Goal: Complete application form

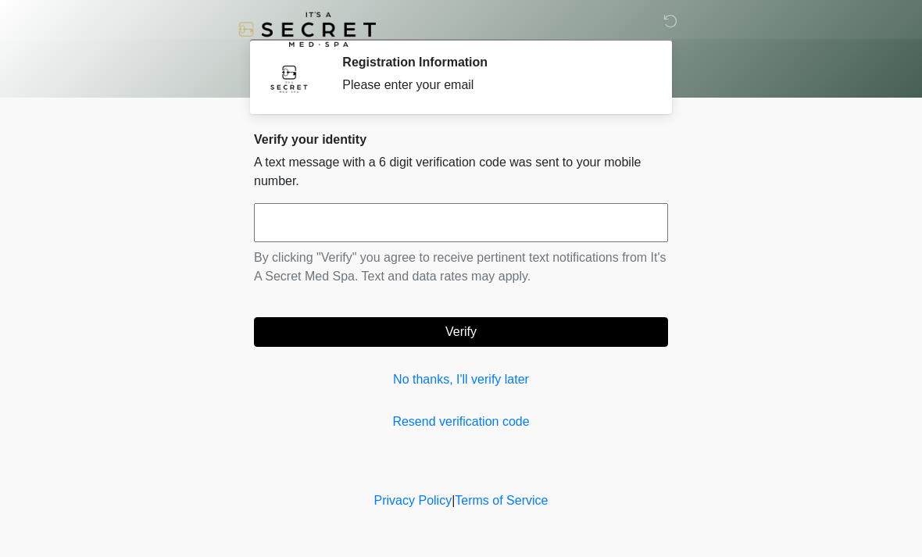
click at [325, 213] on input "text" at bounding box center [461, 222] width 414 height 39
type input "******"
click at [534, 328] on button "Verify" at bounding box center [461, 332] width 414 height 30
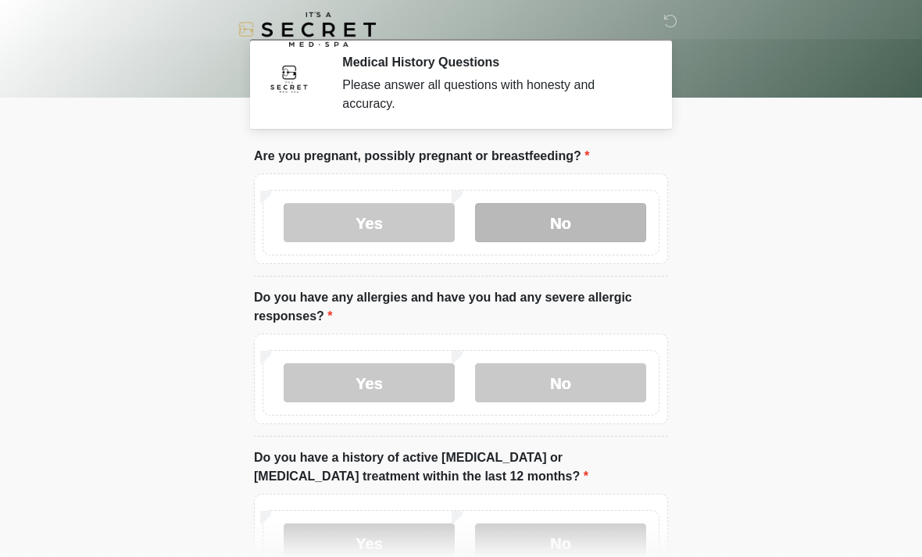
click at [557, 212] on label "No" at bounding box center [560, 222] width 171 height 39
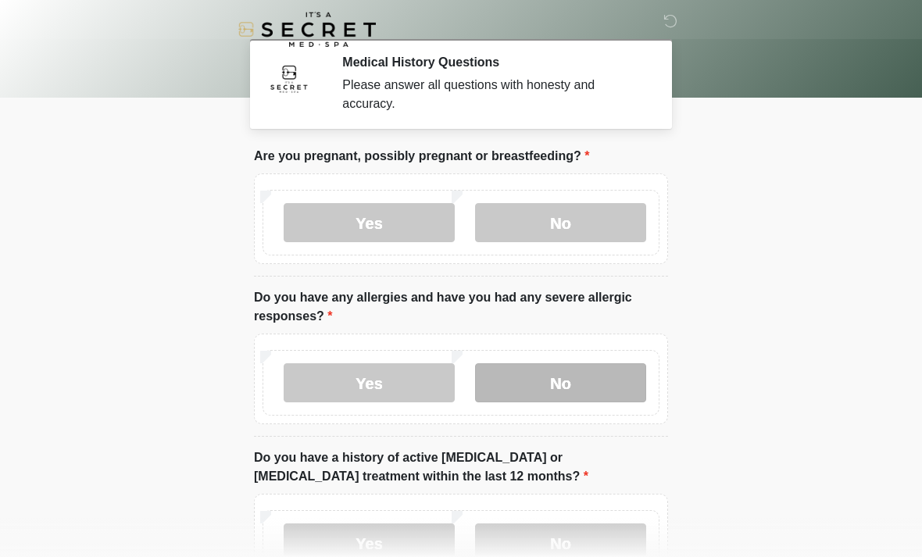
click at [573, 388] on label "No" at bounding box center [560, 382] width 171 height 39
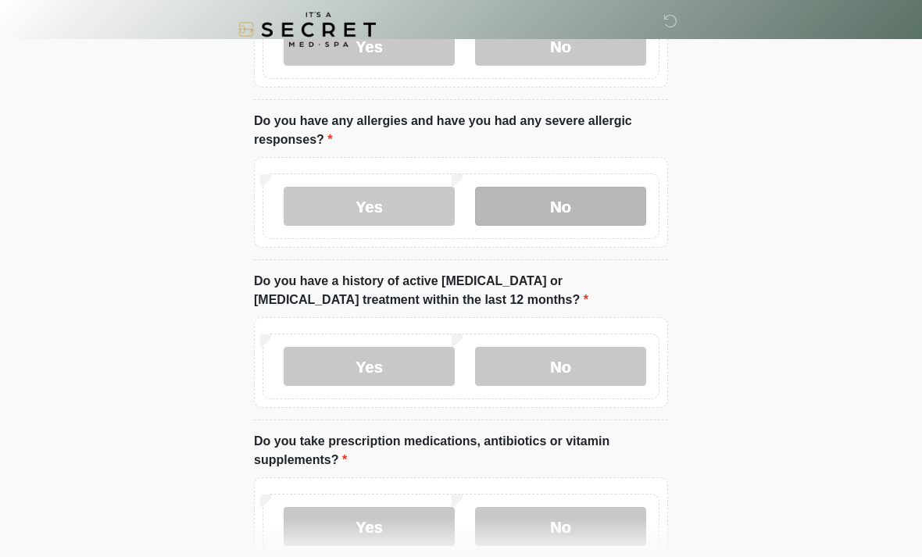
scroll to position [188, 0]
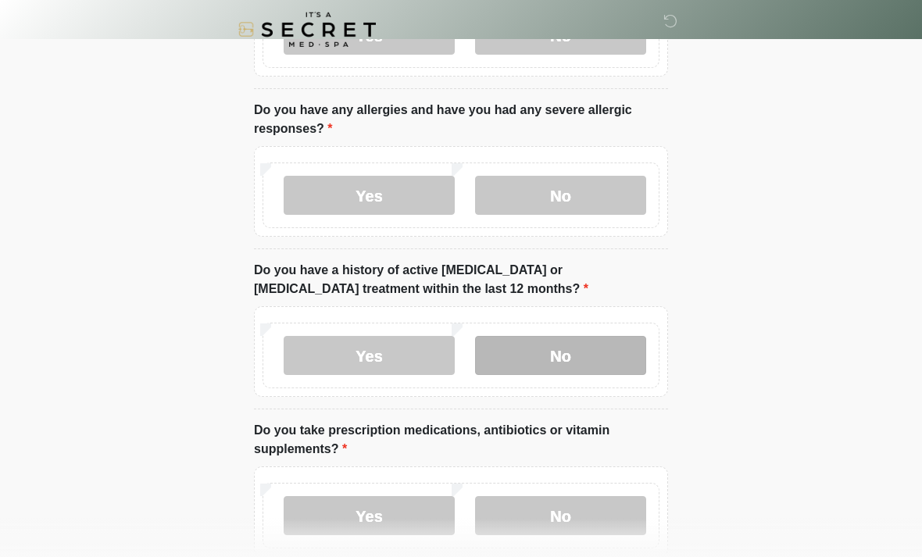
click at [560, 357] on label "No" at bounding box center [560, 355] width 171 height 39
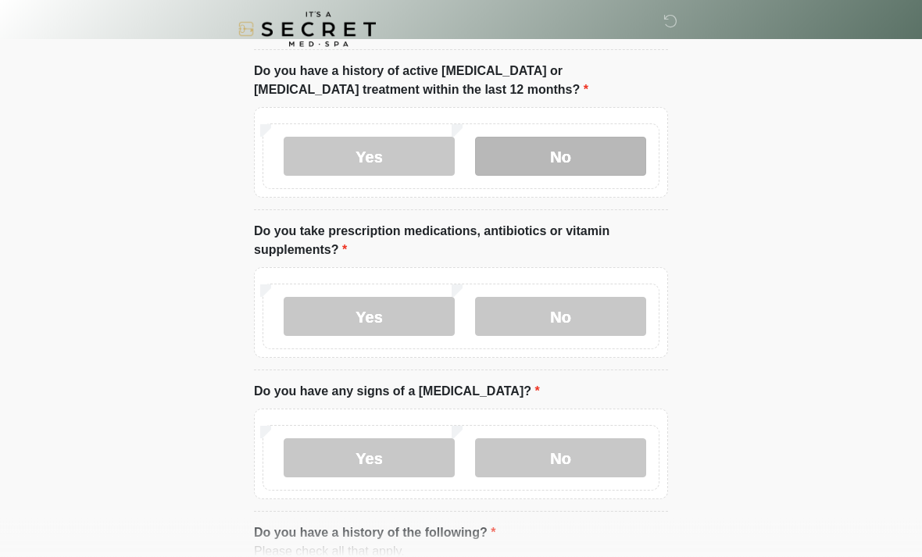
scroll to position [388, 0]
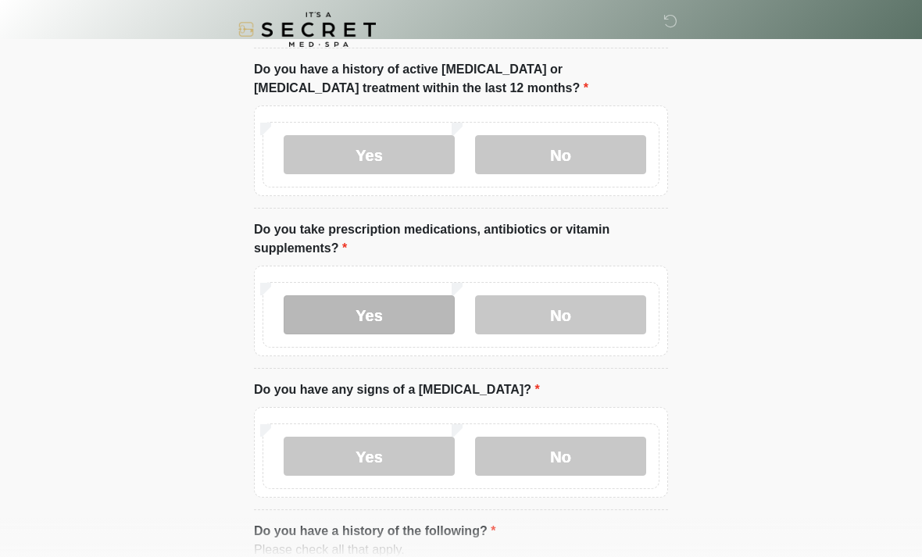
click at [373, 312] on label "Yes" at bounding box center [369, 314] width 171 height 39
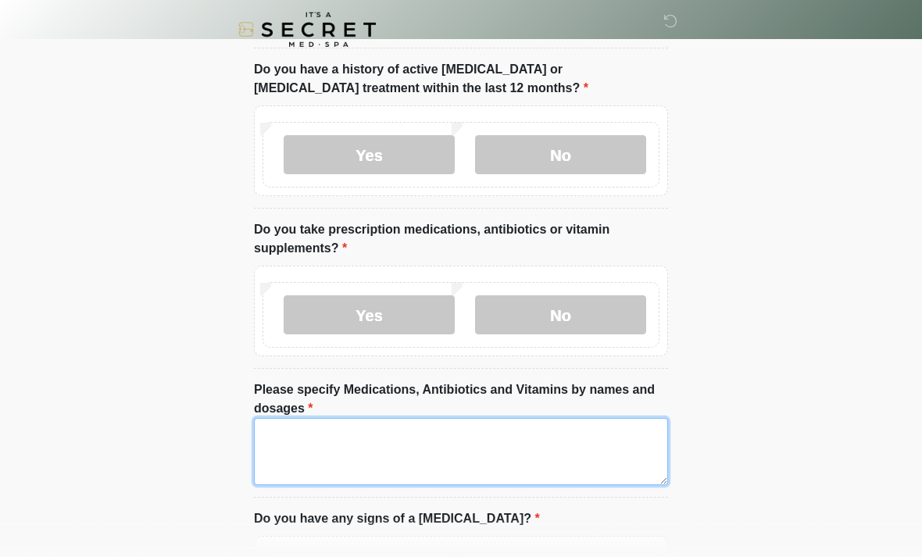
click at [295, 447] on textarea "Please specify Medications, Antibiotics and Vitamins by names and dosages" at bounding box center [461, 451] width 414 height 67
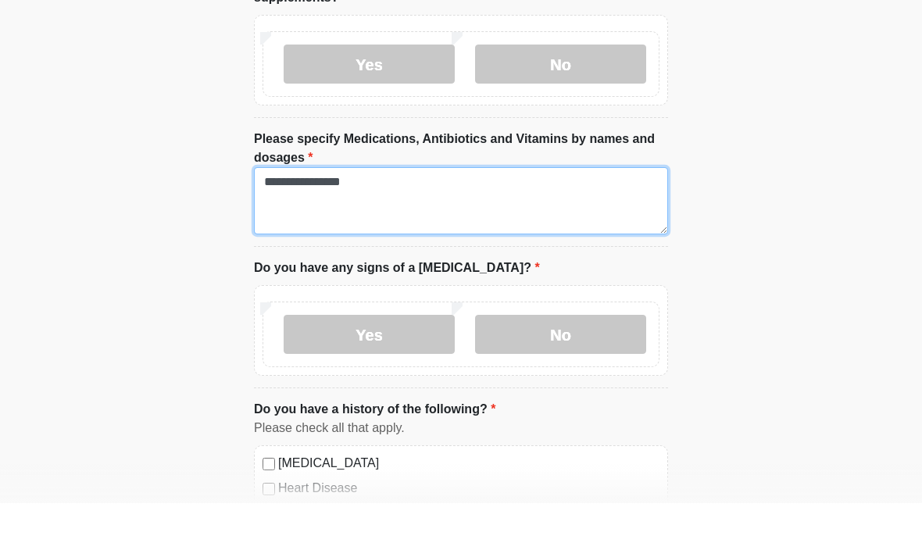
scroll to position [587, 0]
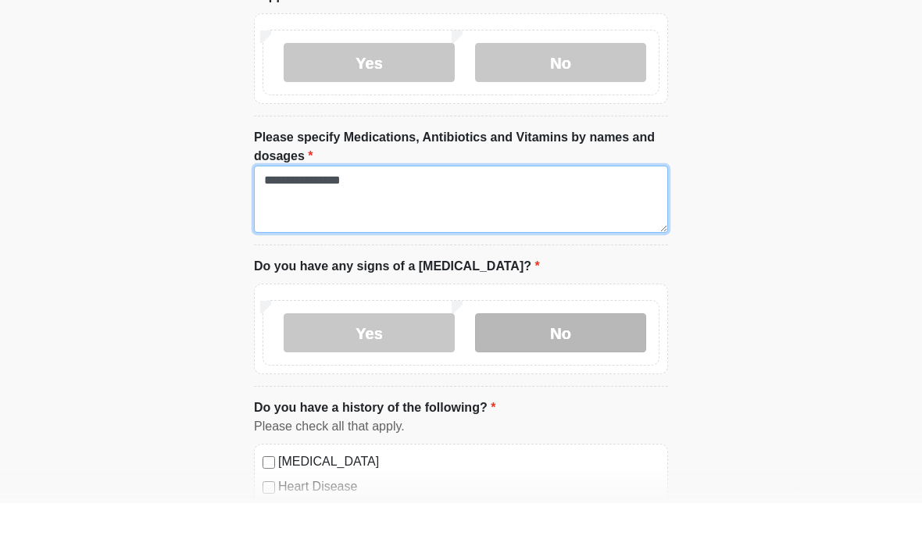
type textarea "**********"
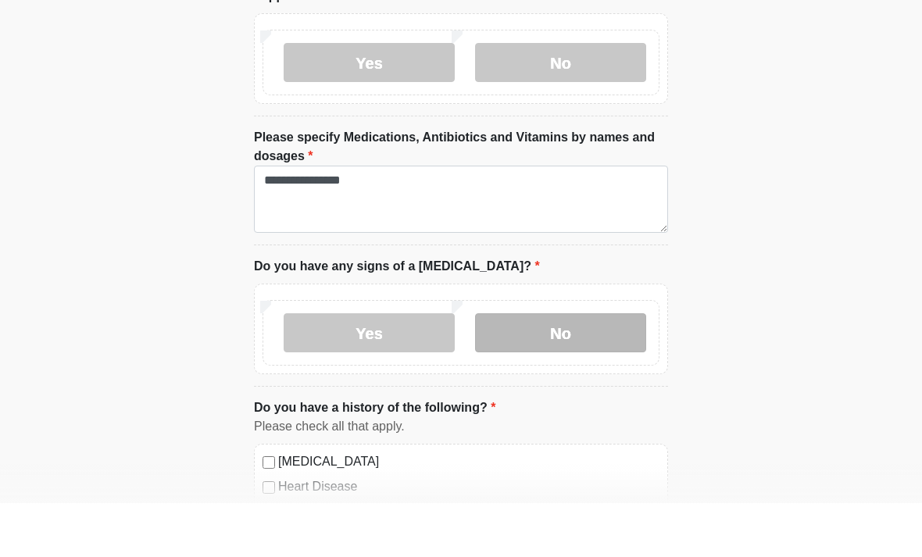
click at [599, 367] on label "No" at bounding box center [560, 386] width 171 height 39
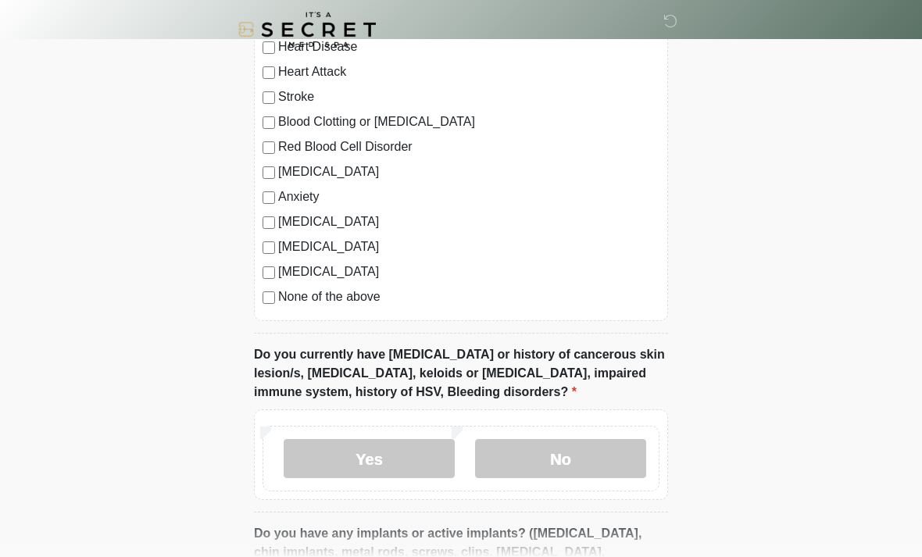
scroll to position [1111, 0]
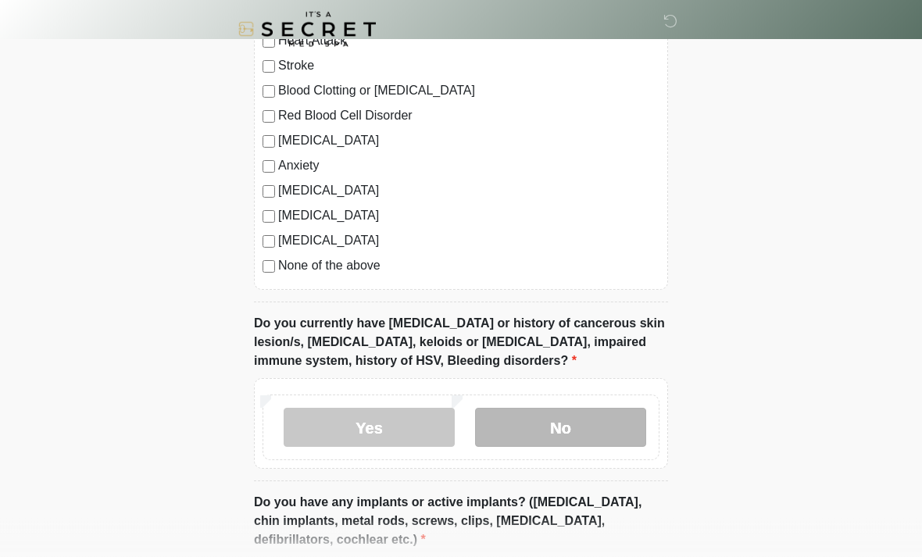
click at [567, 432] on label "No" at bounding box center [560, 428] width 171 height 39
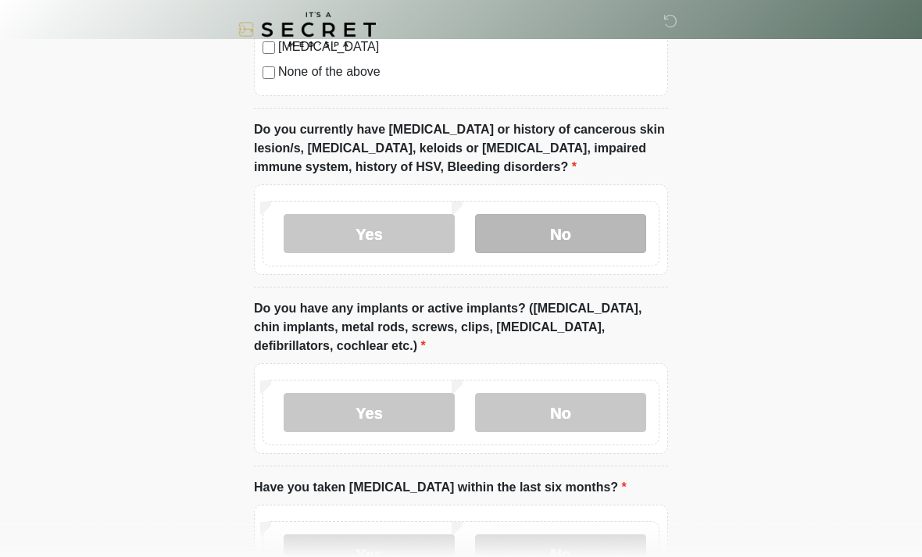
scroll to position [1317, 0]
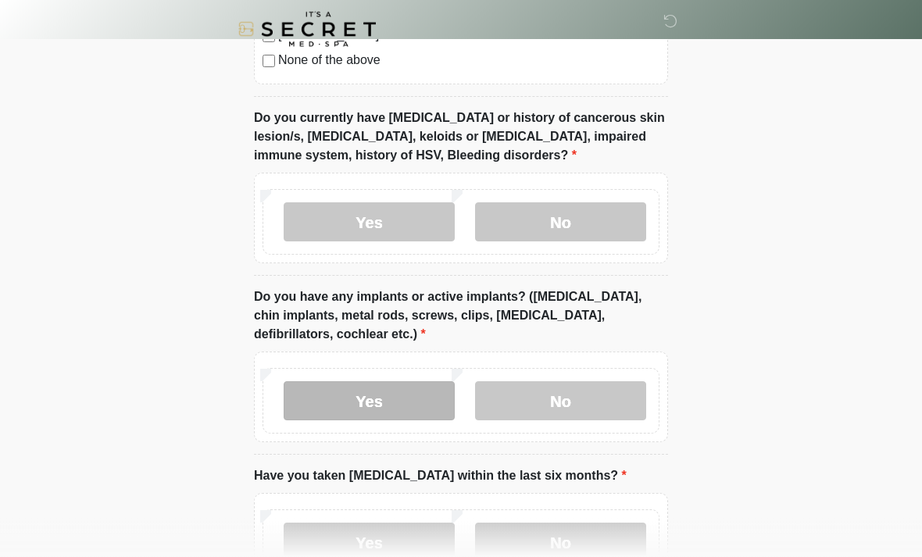
click at [359, 400] on label "Yes" at bounding box center [369, 401] width 171 height 39
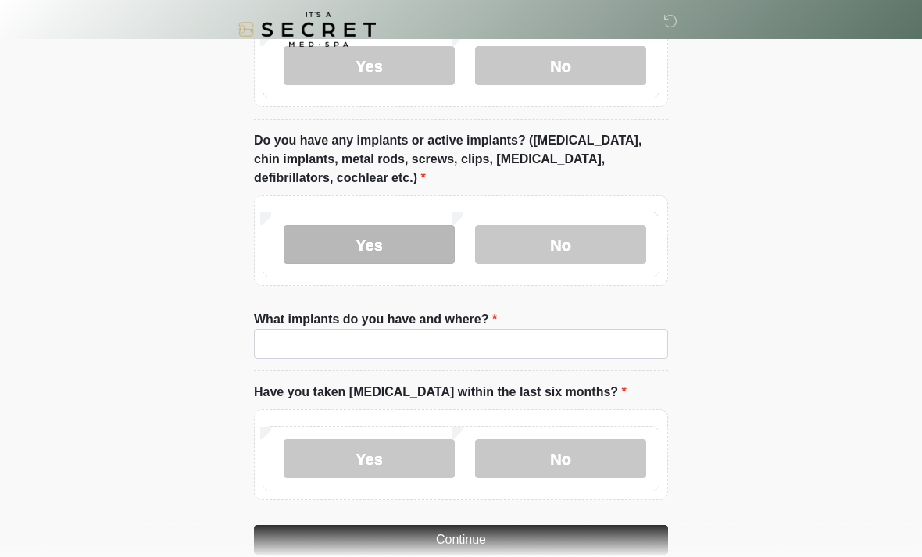
scroll to position [1477, 0]
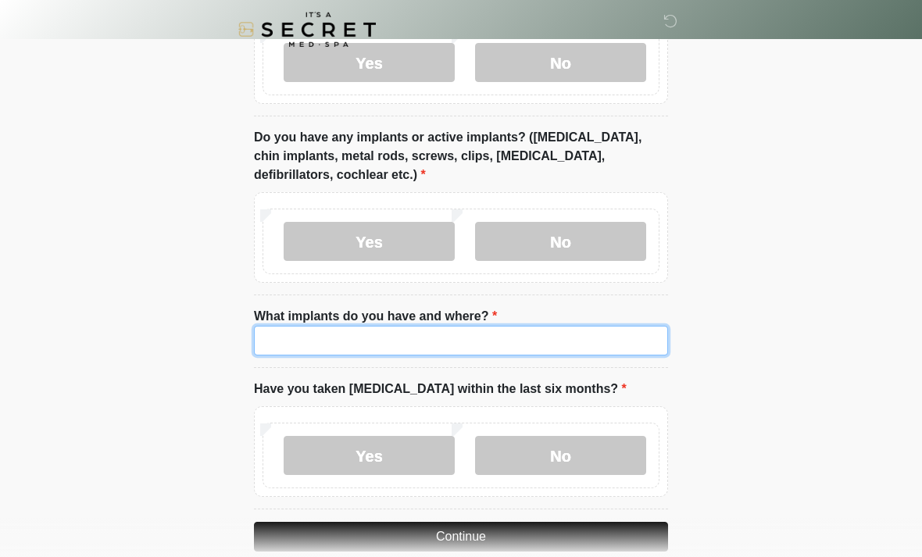
click at [313, 341] on input "What implants do you have and where?" at bounding box center [461, 341] width 414 height 30
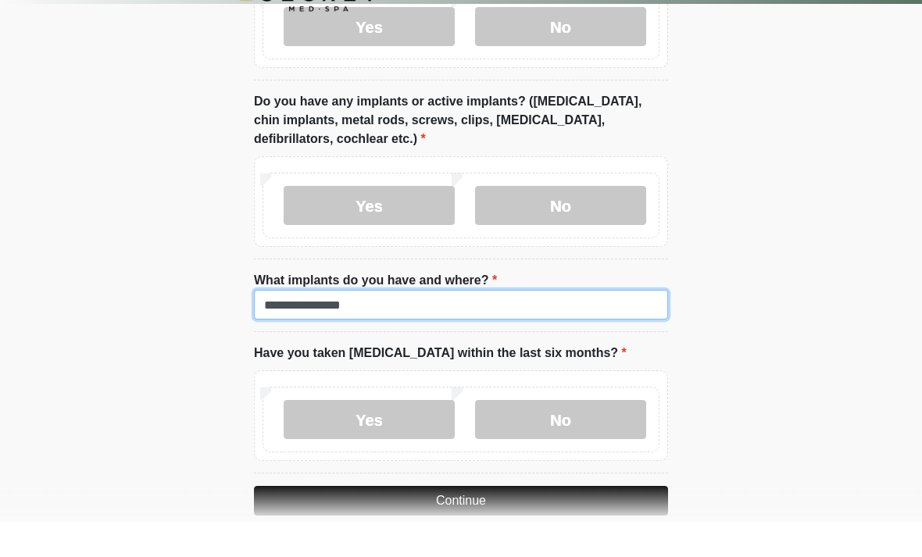
scroll to position [1552, 0]
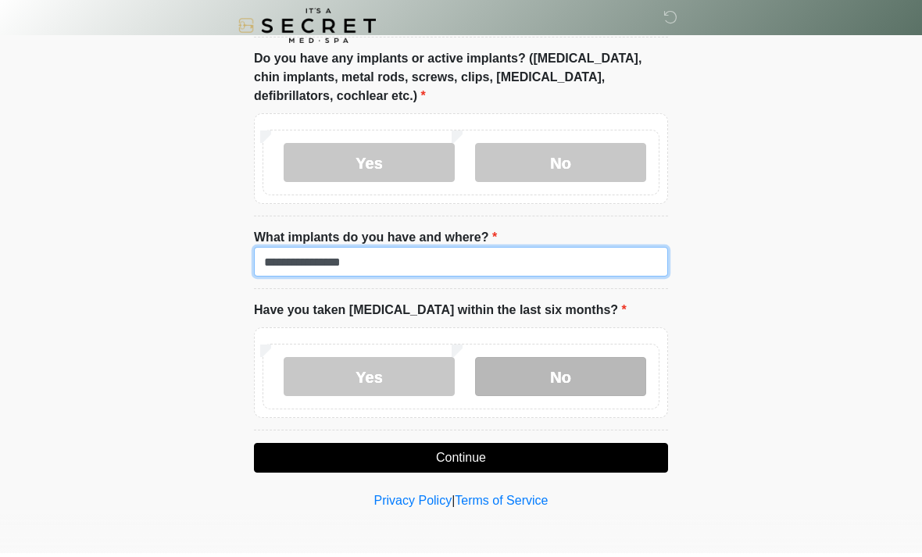
type input "**********"
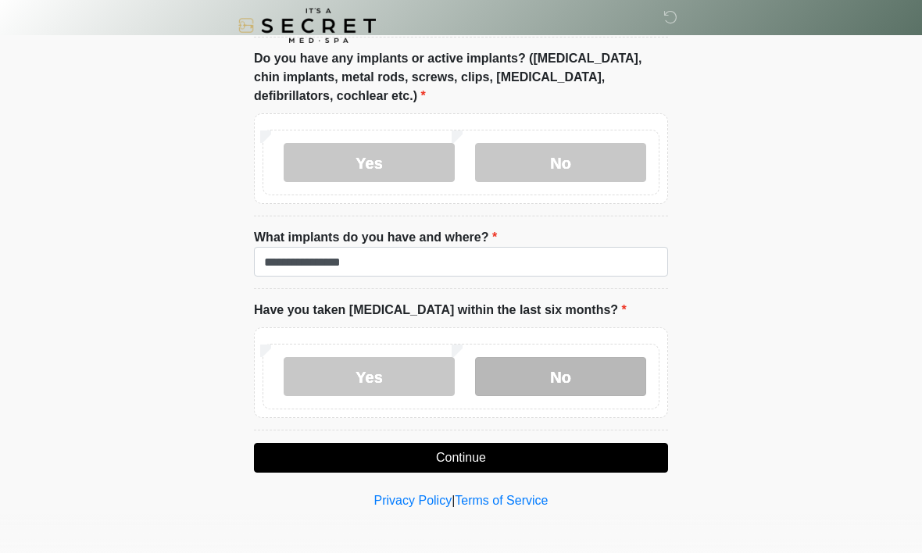
click at [565, 372] on label "No" at bounding box center [560, 380] width 171 height 39
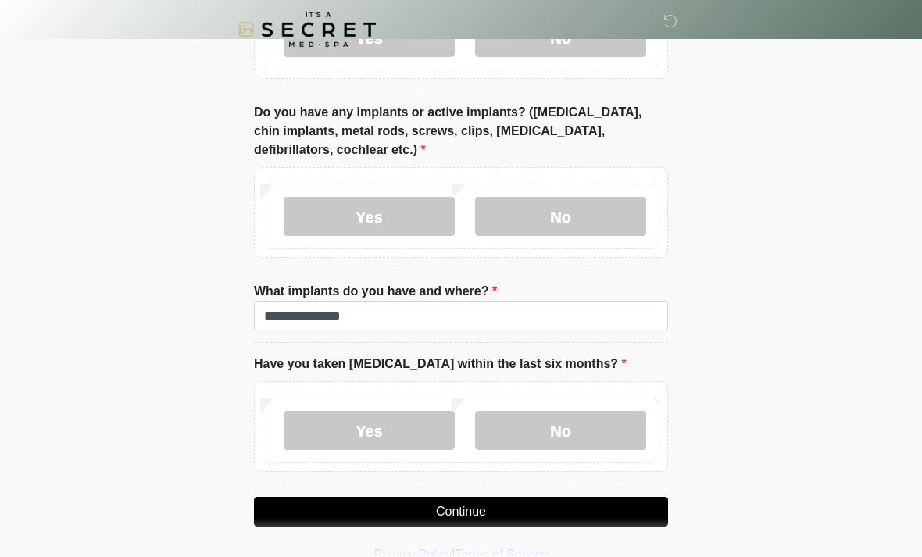
click at [595, 518] on button "Continue" at bounding box center [461, 512] width 414 height 30
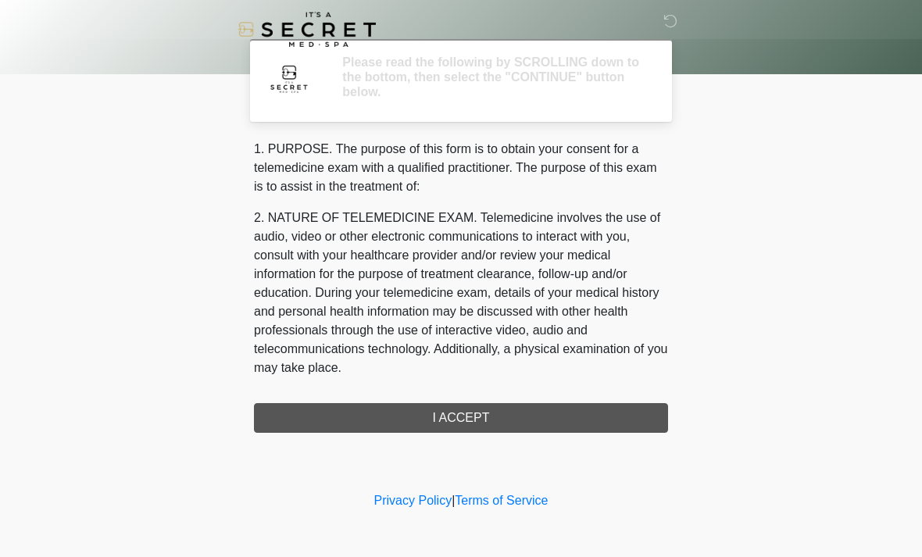
scroll to position [0, 0]
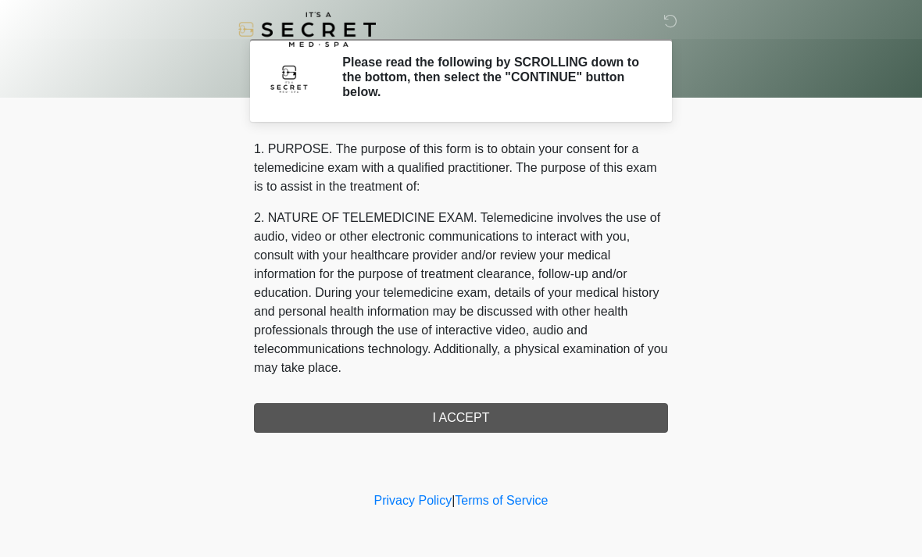
click at [491, 412] on div "1. PURPOSE. The purpose of this form is to obtain your consent for a telemedici…" at bounding box center [461, 286] width 414 height 293
click at [469, 419] on div "1. PURPOSE. The purpose of this form is to obtain your consent for a telemedici…" at bounding box center [461, 286] width 414 height 293
click at [455, 417] on div "1. PURPOSE. The purpose of this form is to obtain your consent for a telemedici…" at bounding box center [461, 286] width 414 height 293
click at [457, 417] on div "1. PURPOSE. The purpose of this form is to obtain your consent for a telemedici…" at bounding box center [461, 286] width 414 height 293
click at [457, 423] on div "1. PURPOSE. The purpose of this form is to obtain your consent for a telemedici…" at bounding box center [461, 286] width 414 height 293
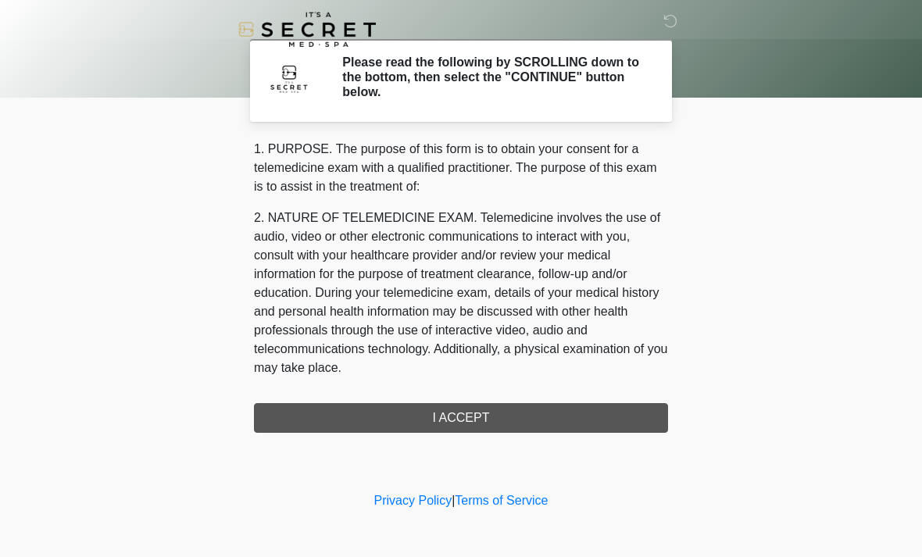
click at [463, 423] on div "1. PURPOSE. The purpose of this form is to obtain your consent for a telemedici…" at bounding box center [461, 286] width 414 height 293
click at [466, 425] on div "1. PURPOSE. The purpose of this form is to obtain your consent for a telemedici…" at bounding box center [461, 286] width 414 height 293
click at [466, 416] on div "1. PURPOSE. The purpose of this form is to obtain your consent for a telemedici…" at bounding box center [461, 286] width 414 height 293
click at [459, 429] on div "1. PURPOSE. The purpose of this form is to obtain your consent for a telemedici…" at bounding box center [461, 286] width 414 height 293
click at [482, 423] on div "1. PURPOSE. The purpose of this form is to obtain your consent for a telemedici…" at bounding box center [461, 286] width 414 height 293
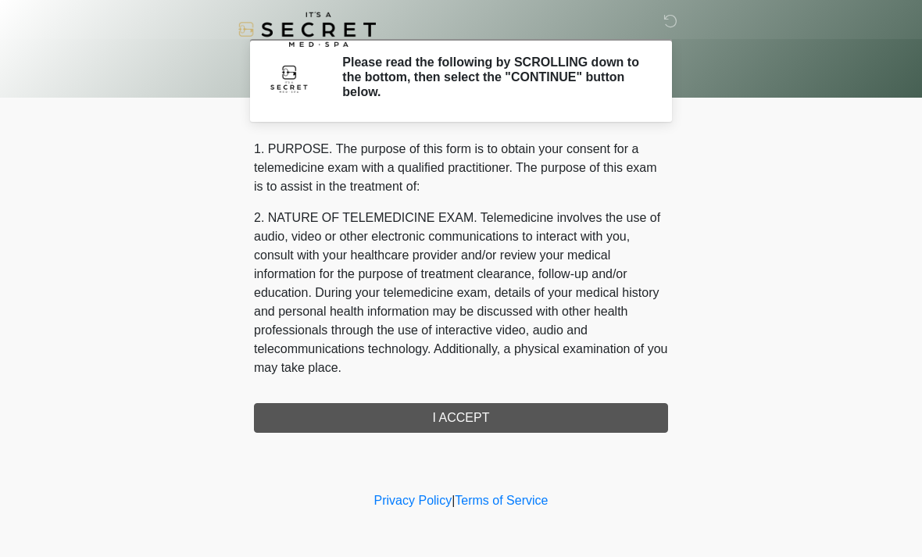
click at [471, 81] on h2 "Please read the following by SCROLLING down to the bottom, then select the "CON…" at bounding box center [493, 77] width 302 height 45
click at [567, 86] on h2 "Please read the following by SCROLLING down to the bottom, then select the "CON…" at bounding box center [493, 77] width 302 height 45
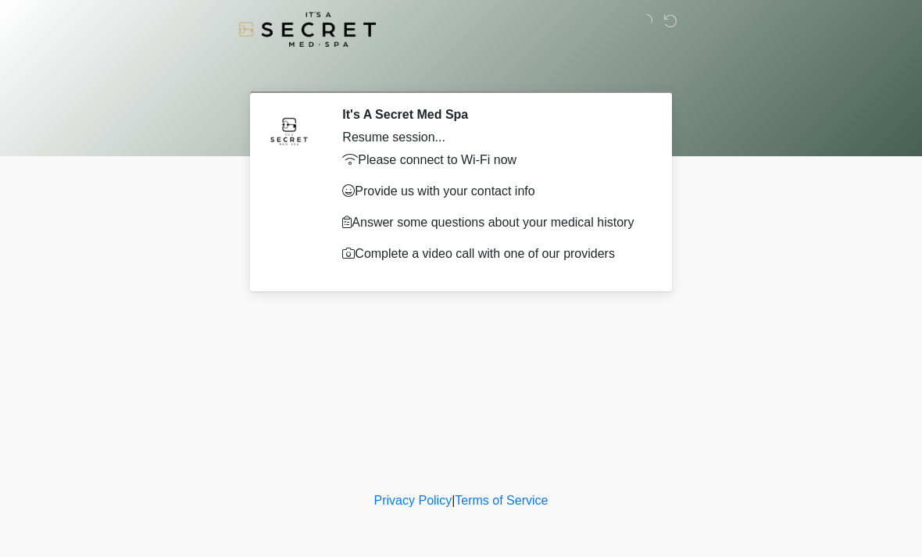
click at [549, 309] on div at bounding box center [461, 309] width 438 height 0
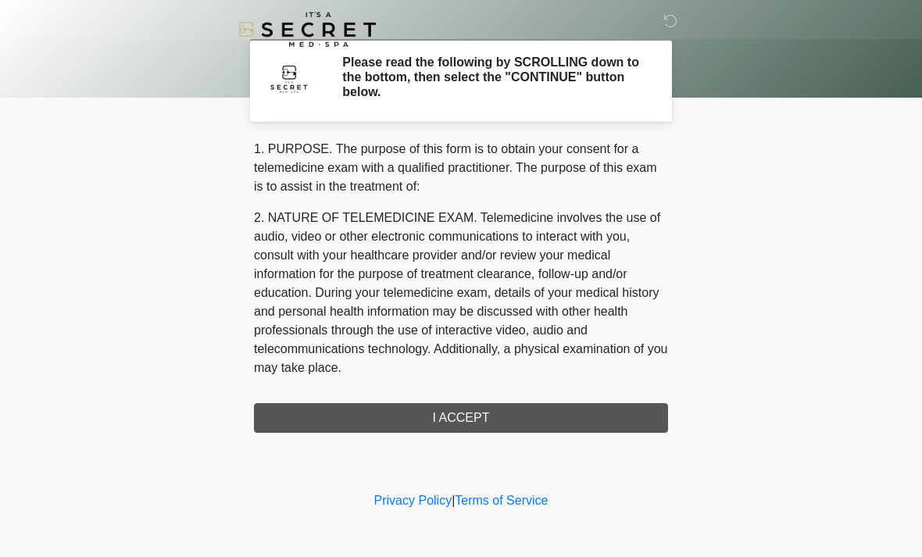
click at [476, 422] on div "1. PURPOSE. The purpose of this form is to obtain your consent for a telemedici…" at bounding box center [461, 286] width 414 height 293
click at [478, 423] on div "1. PURPOSE. The purpose of this form is to obtain your consent for a telemedici…" at bounding box center [461, 286] width 414 height 293
click at [484, 79] on h2 "Please read the following by SCROLLING down to the bottom, then select the "CON…" at bounding box center [493, 77] width 302 height 45
click at [464, 422] on div "1. PURPOSE. The purpose of this form is to obtain your consent for a telemedici…" at bounding box center [461, 286] width 414 height 293
click at [489, 416] on div "1. PURPOSE. The purpose of this form is to obtain your consent for a telemedici…" at bounding box center [461, 286] width 414 height 293
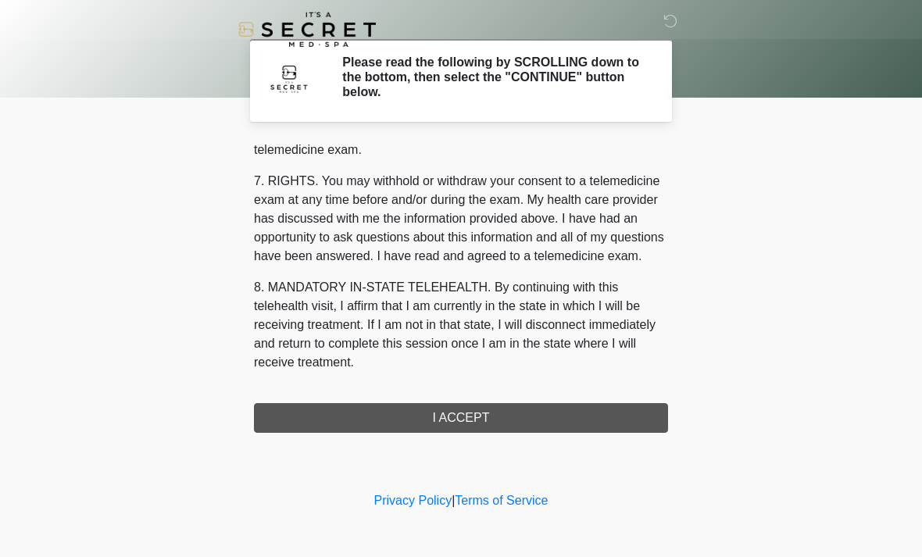
scroll to position [662, 0]
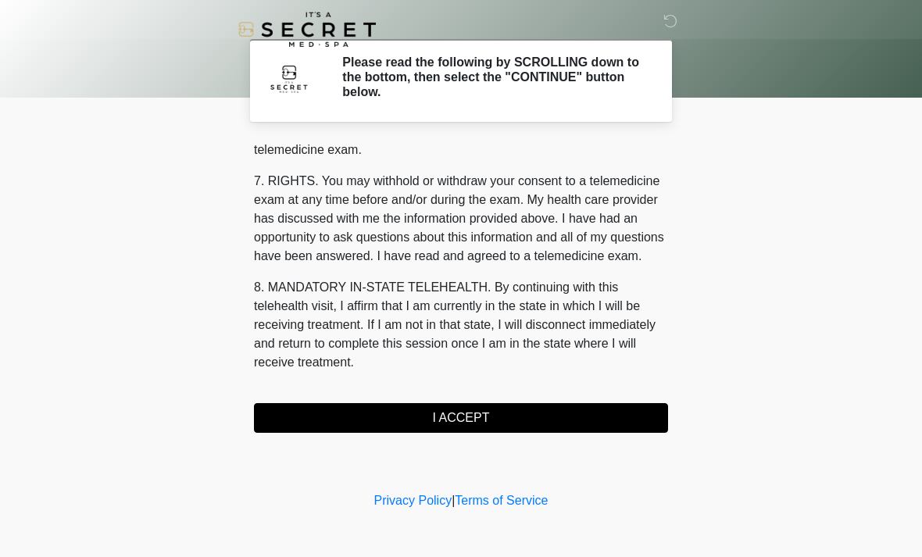
click at [657, 414] on button "I ACCEPT" at bounding box center [461, 418] width 414 height 30
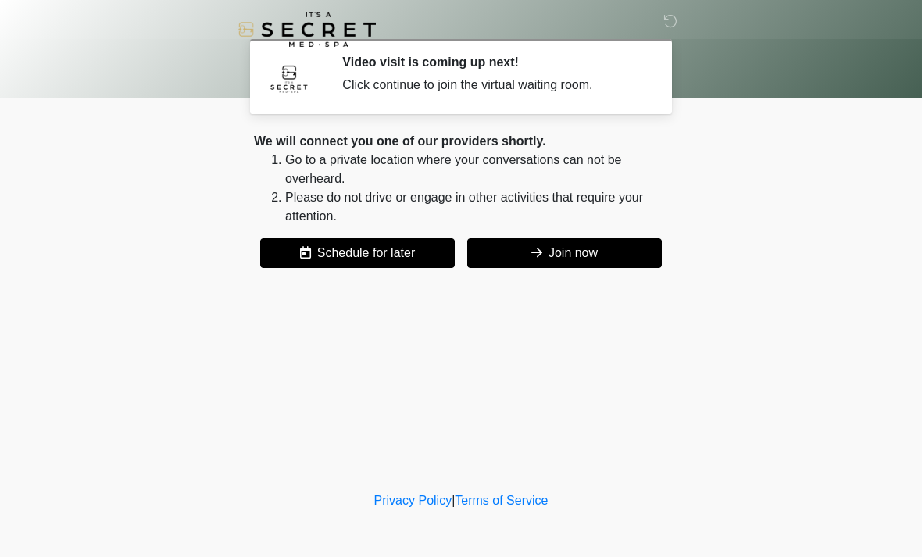
click at [562, 259] on button "Join now" at bounding box center [564, 253] width 195 height 30
